Goal: Information Seeking & Learning: Learn about a topic

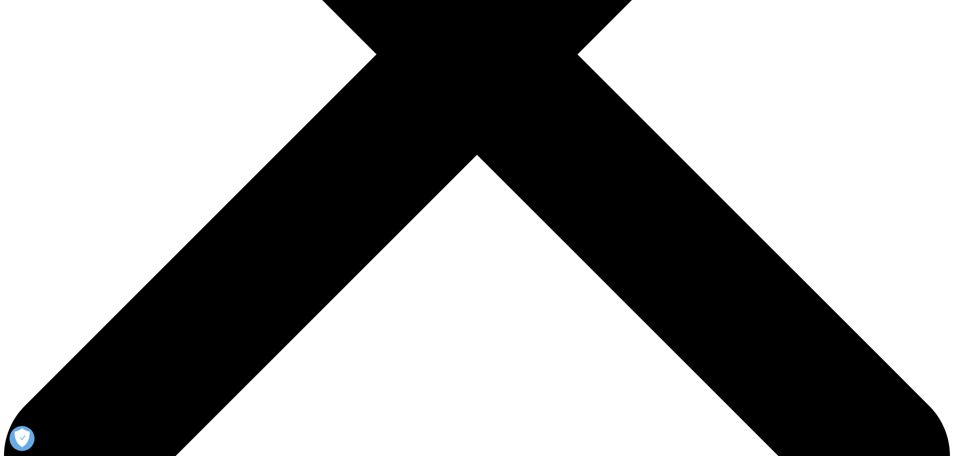
scroll to position [451, 0]
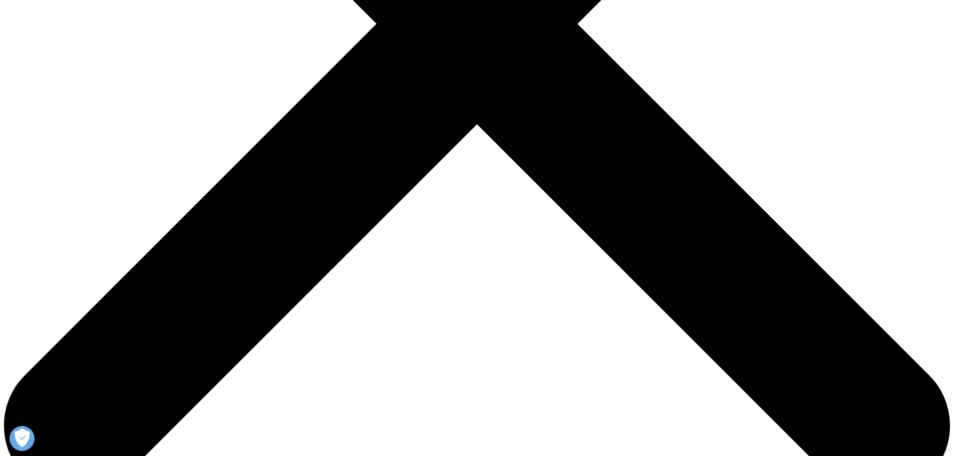
scroll to position [300, 0]
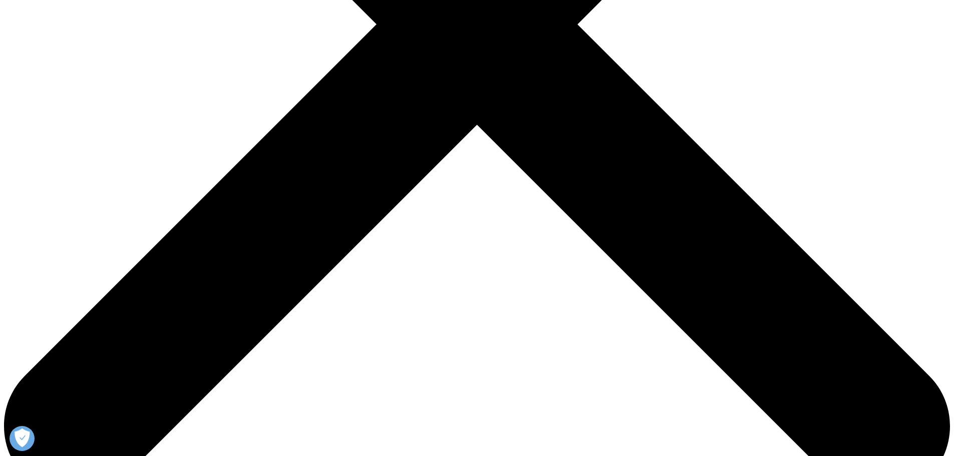
scroll to position [451, 0]
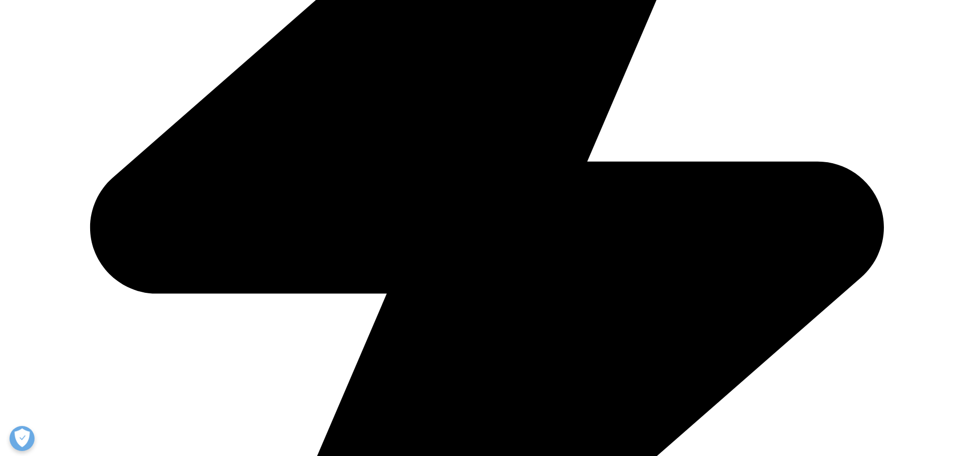
scroll to position [3355, 0]
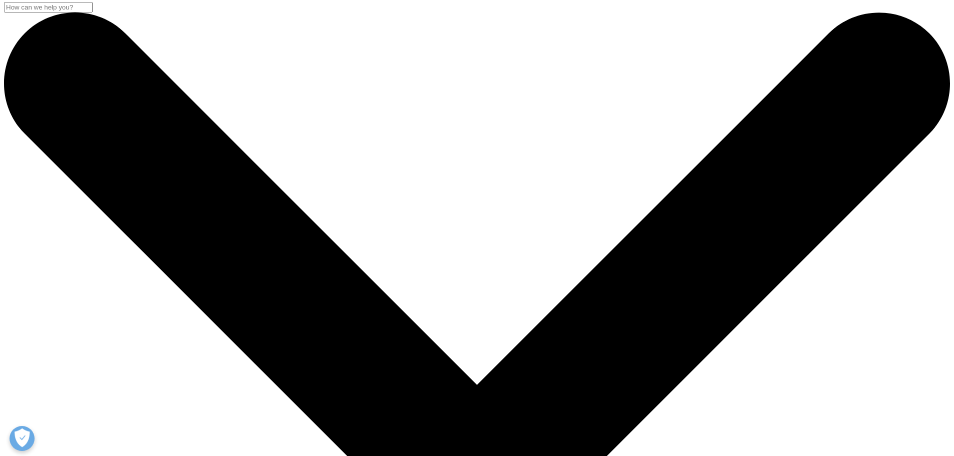
scroll to position [0, 0]
